Goal: Task Accomplishment & Management: Use online tool/utility

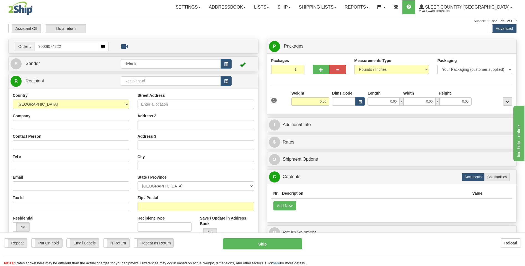
type input "9000I074222"
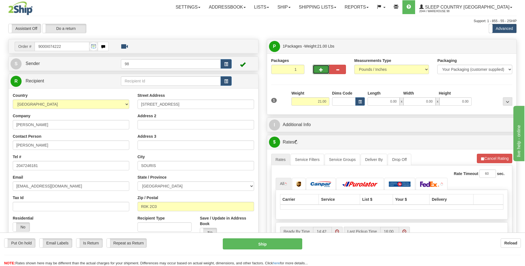
drag, startPoint x: 323, startPoint y: 70, endPoint x: 364, endPoint y: 68, distance: 40.5
click at [323, 70] on button "button" at bounding box center [321, 69] width 17 height 9
type input "2"
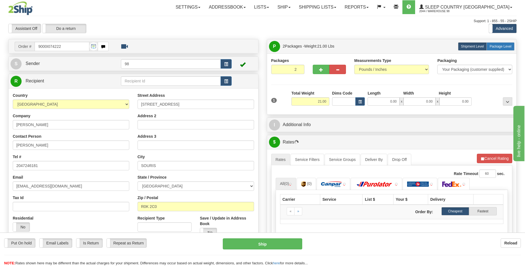
click at [499, 48] on span "Package Level" at bounding box center [501, 47] width 22 height 4
radio input "true"
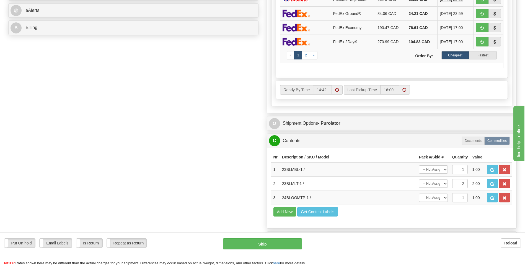
scroll to position [277, 0]
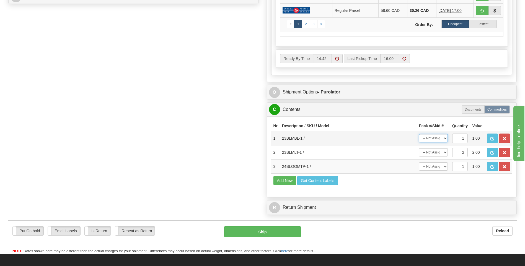
click at [445, 138] on select "-- Not Assigned -- Package 1 Package 2" at bounding box center [433, 138] width 29 height 8
select select "0"
click at [419, 134] on select "-- Not Assigned -- Package 1 Package 2" at bounding box center [433, 138] width 29 height 8
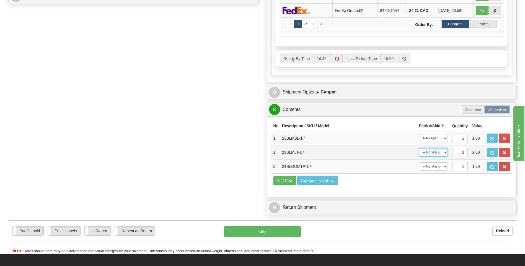
click at [434, 155] on select "-- Not Assigned -- Package 1 Package 2 Split" at bounding box center [433, 152] width 29 height 8
select select "0"
click at [419, 148] on select "-- Not Assigned -- Package 1 Package 2 Split" at bounding box center [433, 152] width 29 height 8
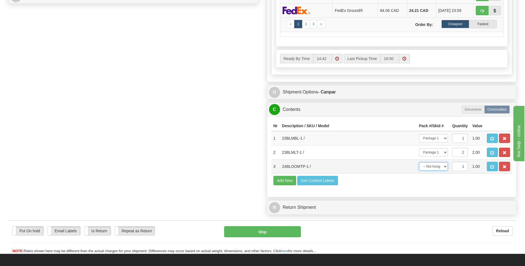
click at [435, 169] on select "-- Not Assigned -- Package 1 Package 2" at bounding box center [433, 167] width 29 height 8
select select "1"
click at [419, 163] on select "-- Not Assigned -- Package 1 Package 2" at bounding box center [433, 167] width 29 height 8
click at [394, 202] on div "R Return Shipment" at bounding box center [392, 208] width 250 height 14
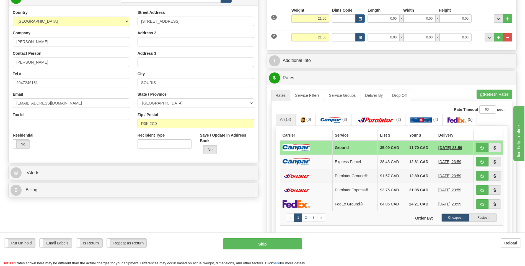
scroll to position [0, 0]
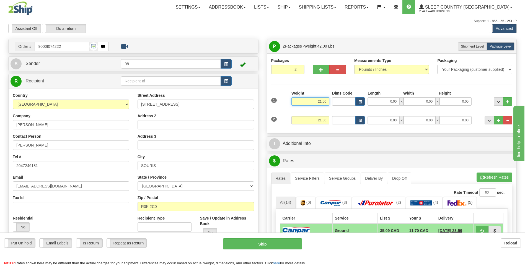
drag, startPoint x: 310, startPoint y: 102, endPoint x: 337, endPoint y: 101, distance: 26.9
click at [337, 101] on div "1 Weight 21.00 Dims Code x x" at bounding box center [392, 101] width 244 height 20
type input "7.00"
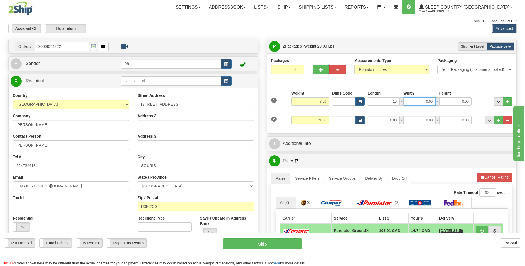
type input "13.00"
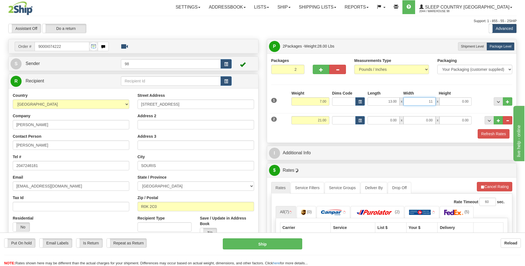
type input "11.00"
type input "7.00"
type input "12.00"
type input "20.00"
type input "10.00"
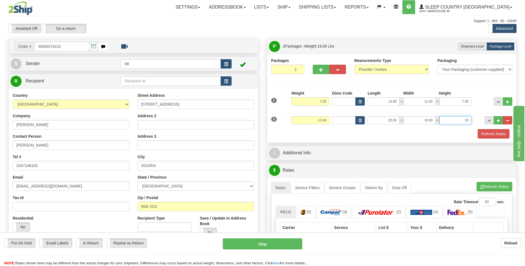
type input "10.00"
click at [494, 132] on button "Refresh Rates" at bounding box center [494, 133] width 32 height 9
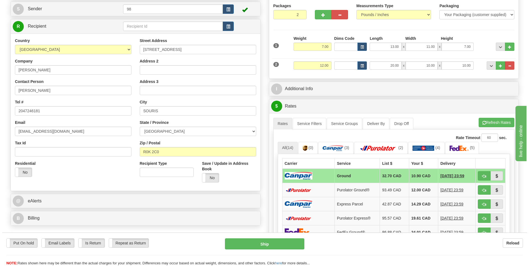
scroll to position [55, 0]
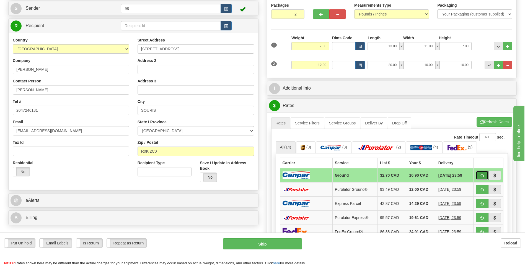
click at [479, 175] on button "button" at bounding box center [482, 175] width 13 height 9
type input "1"
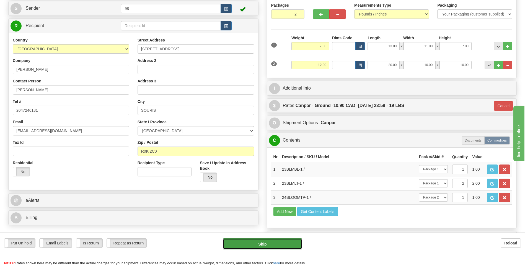
click at [271, 242] on button "Ship" at bounding box center [262, 244] width 79 height 11
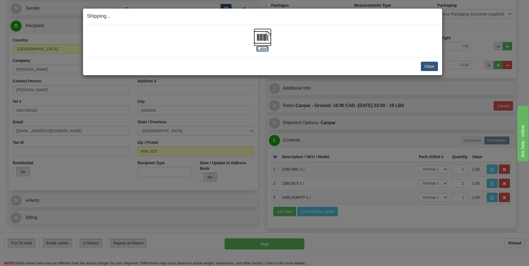
click at [266, 38] on img at bounding box center [263, 38] width 18 height 18
click at [432, 66] on button "Close" at bounding box center [429, 66] width 17 height 9
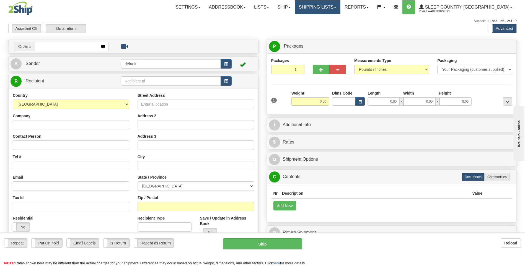
click at [333, 6] on link "Shipping lists" at bounding box center [318, 7] width 46 height 14
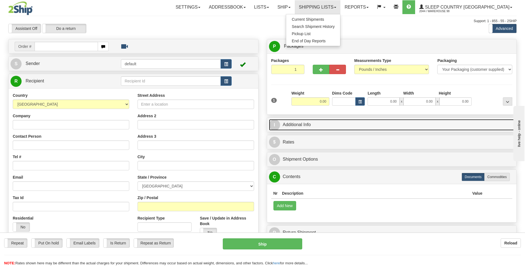
click at [472, 127] on link "I Additional Info" at bounding box center [392, 124] width 246 height 11
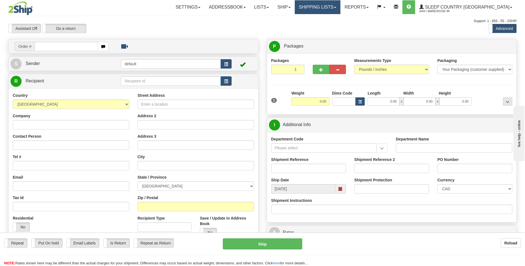
click at [341, 7] on link "Shipping lists" at bounding box center [318, 7] width 46 height 14
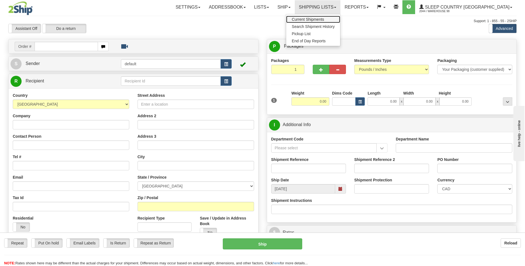
click at [324, 19] on span "Current Shipments" at bounding box center [308, 19] width 32 height 4
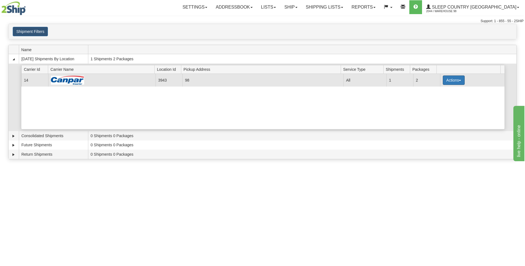
click at [459, 80] on span "button" at bounding box center [460, 80] width 2 height 1
click at [438, 98] on span "Close" at bounding box center [432, 98] width 13 height 4
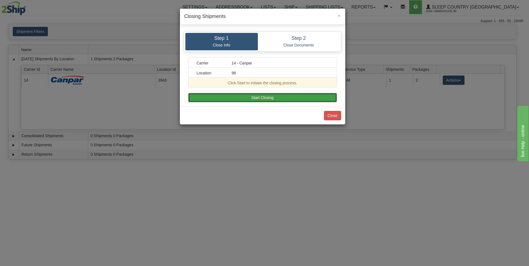
click at [324, 96] on button "Start Closing" at bounding box center [262, 97] width 149 height 9
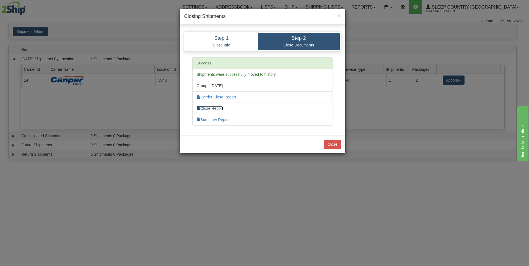
click at [222, 109] on link "Close Report" at bounding box center [210, 108] width 27 height 4
click at [335, 144] on button "Close" at bounding box center [332, 144] width 17 height 9
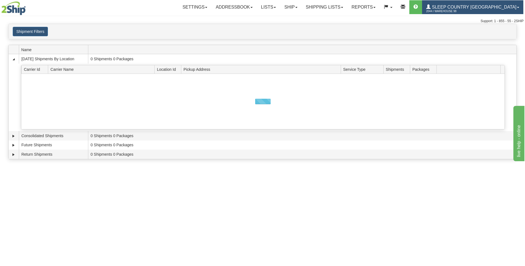
click at [472, 8] on span "Sleep Country [GEOGRAPHIC_DATA]" at bounding box center [474, 7] width 86 height 5
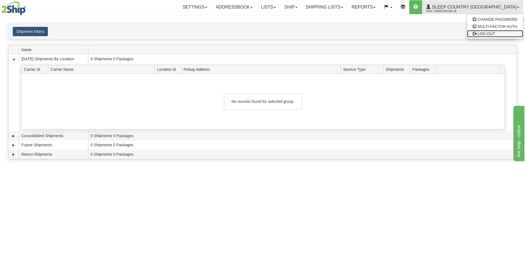
click at [481, 32] on span "LOG OUT" at bounding box center [486, 34] width 17 height 4
